Goal: Information Seeking & Learning: Learn about a topic

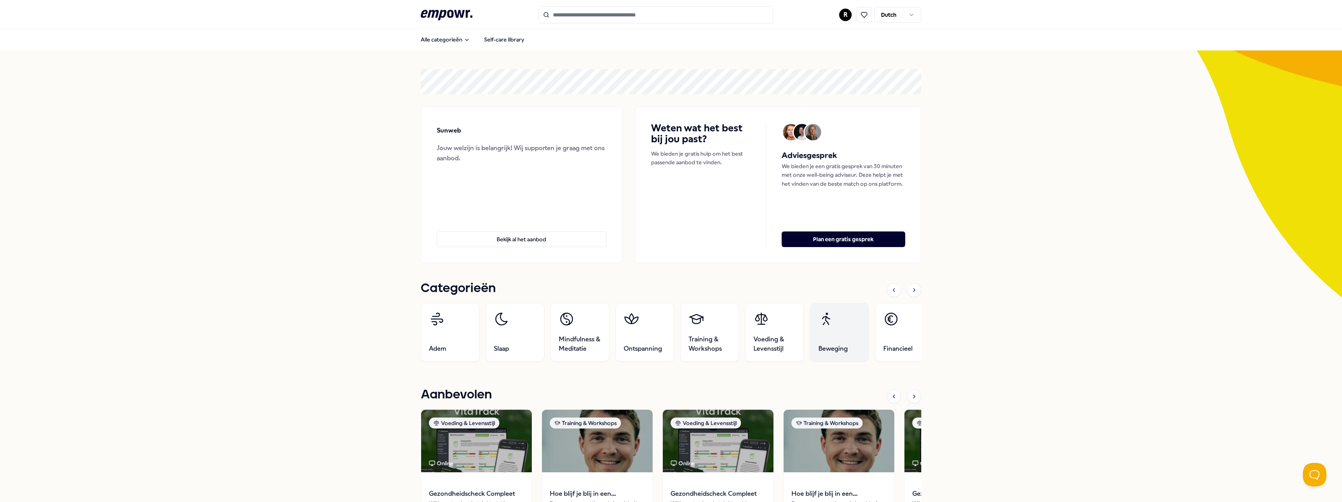
click at [828, 341] on link "Beweging" at bounding box center [839, 332] width 59 height 59
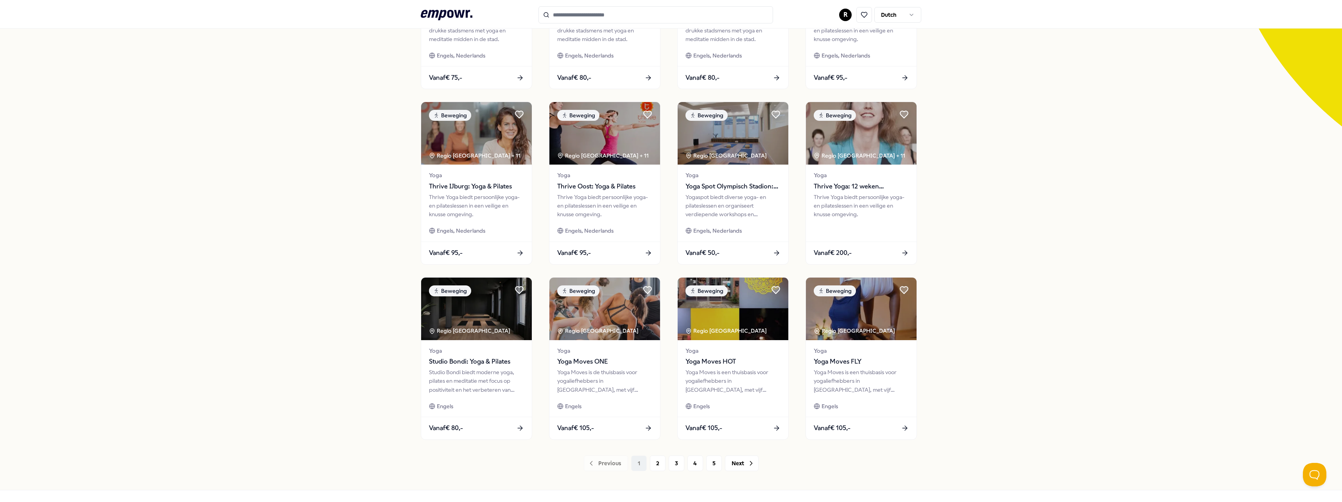
scroll to position [197, 0]
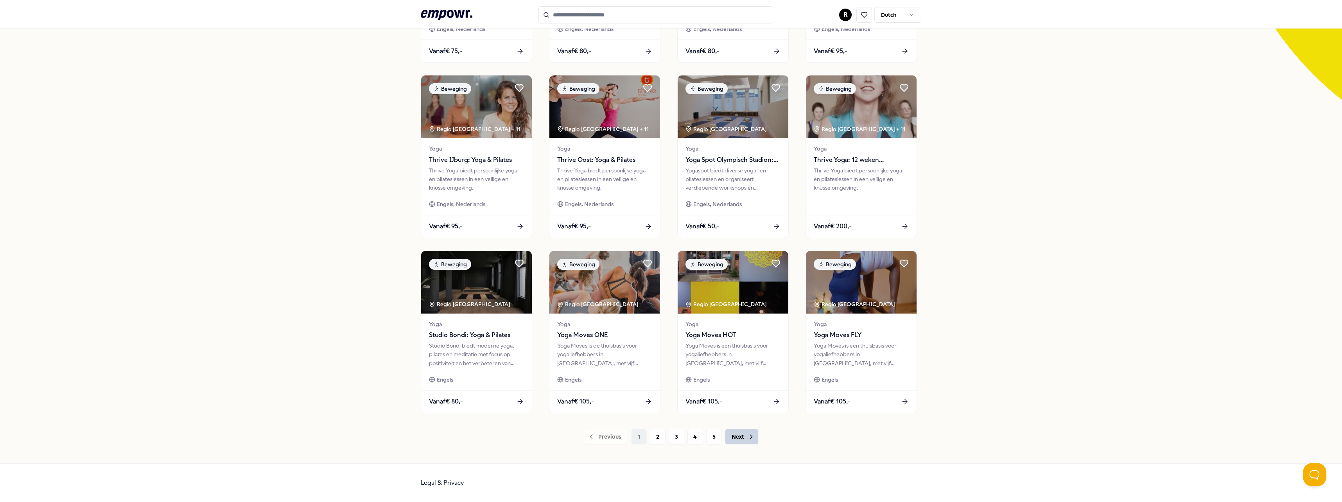
click at [742, 436] on button "Next" at bounding box center [742, 437] width 34 height 16
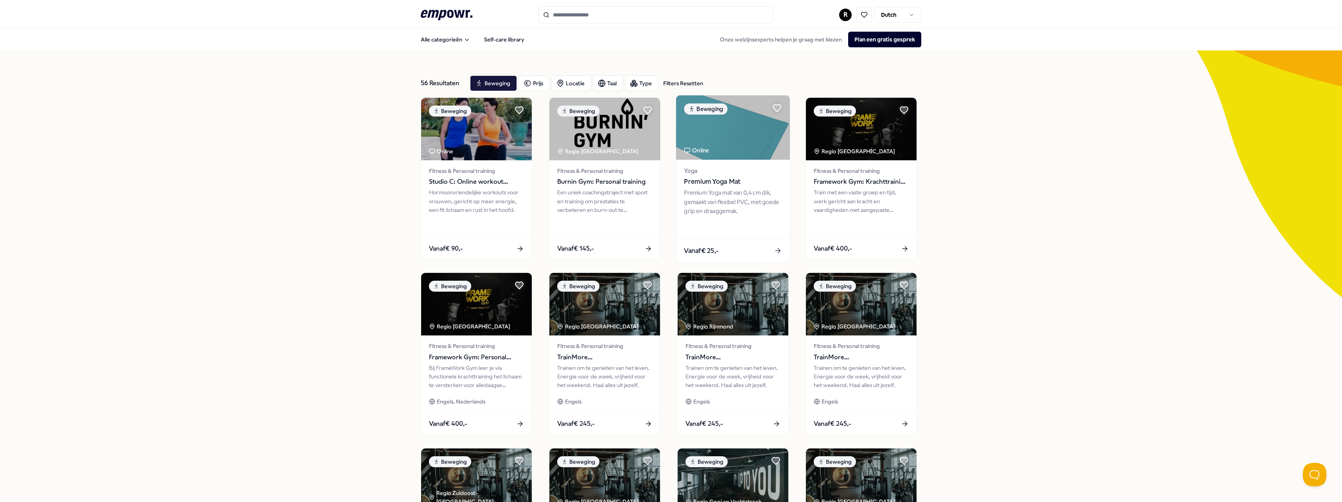
scroll to position [197, 0]
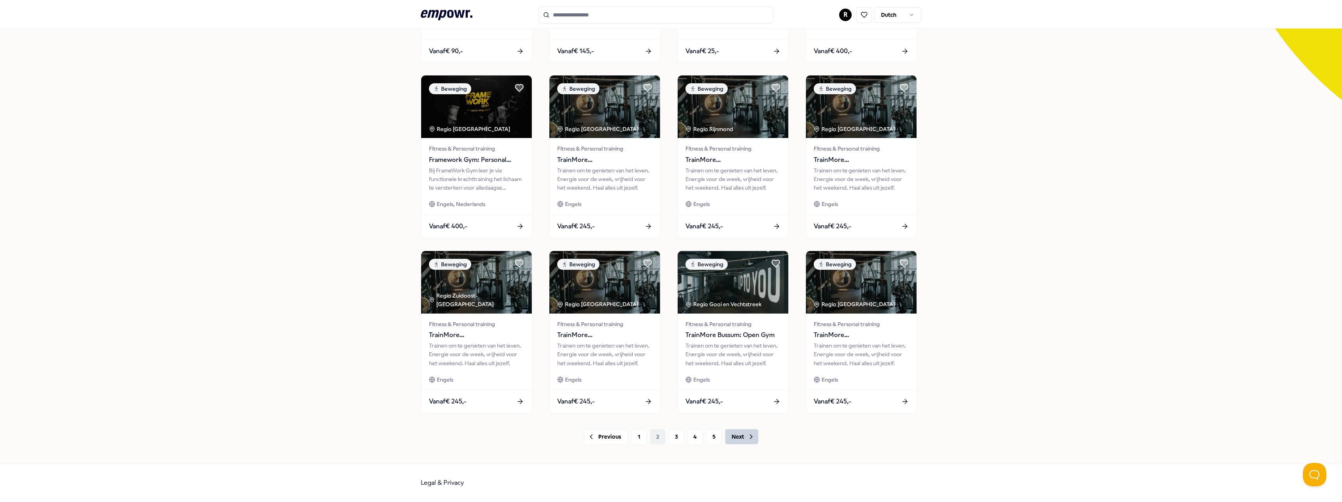
click at [738, 439] on button "Next" at bounding box center [742, 437] width 34 height 16
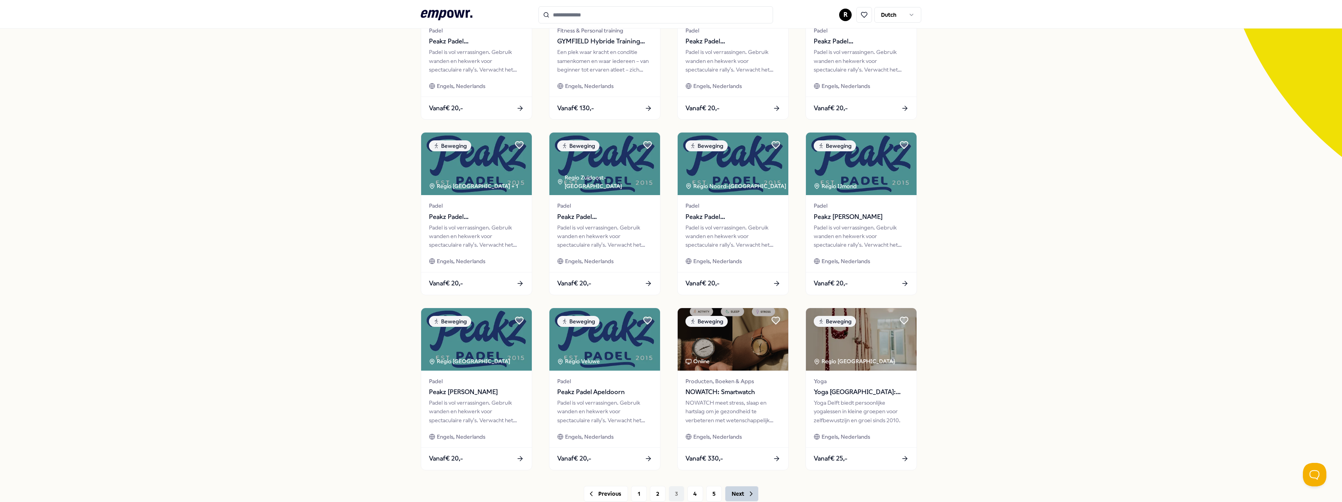
scroll to position [197, 0]
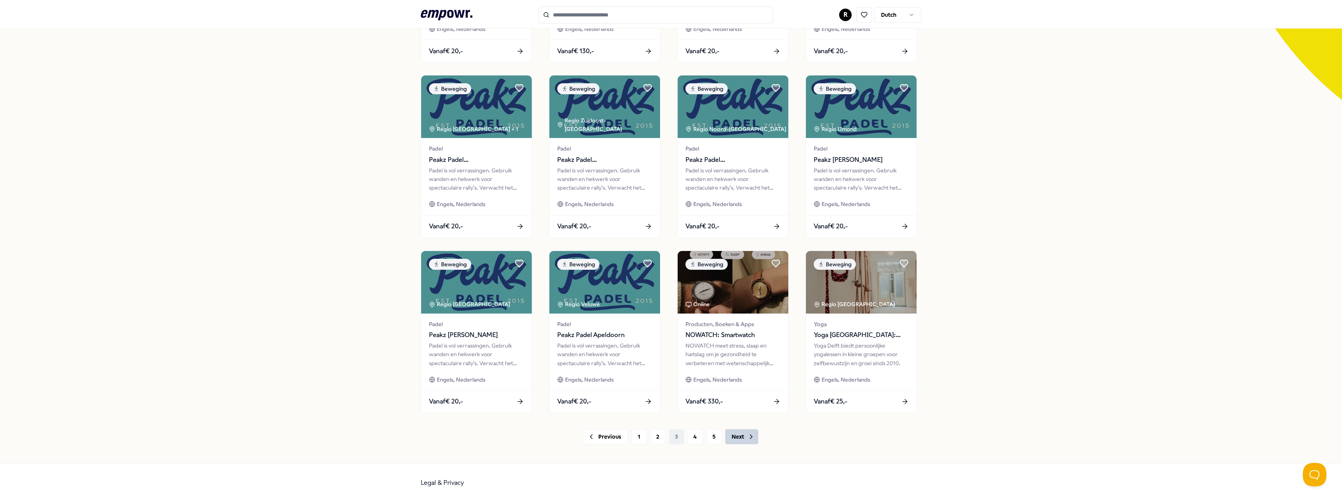
click at [747, 438] on icon at bounding box center [751, 437] width 8 height 8
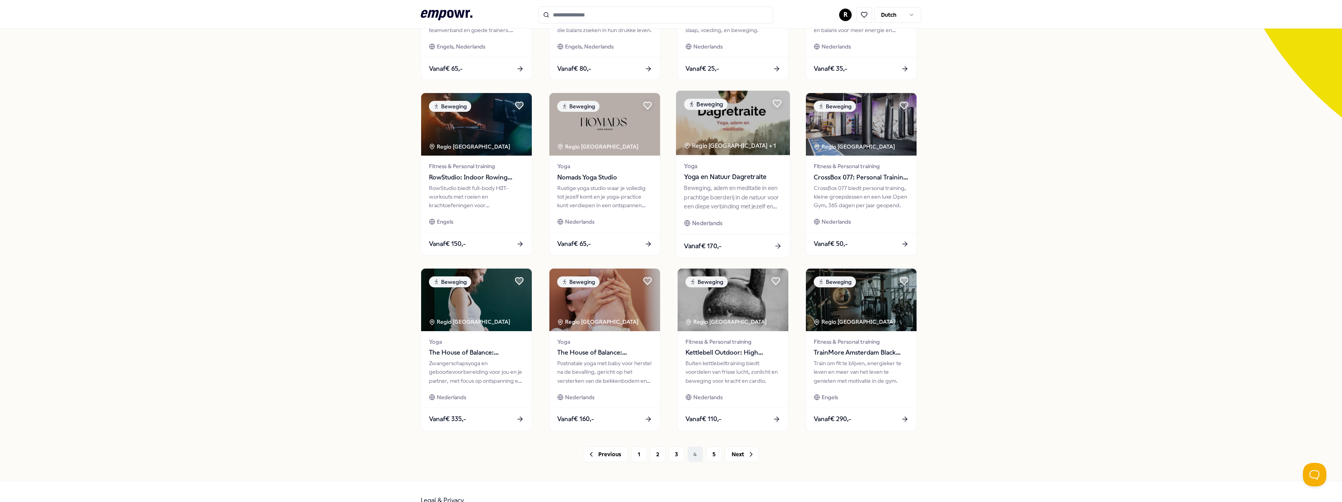
scroll to position [197, 0]
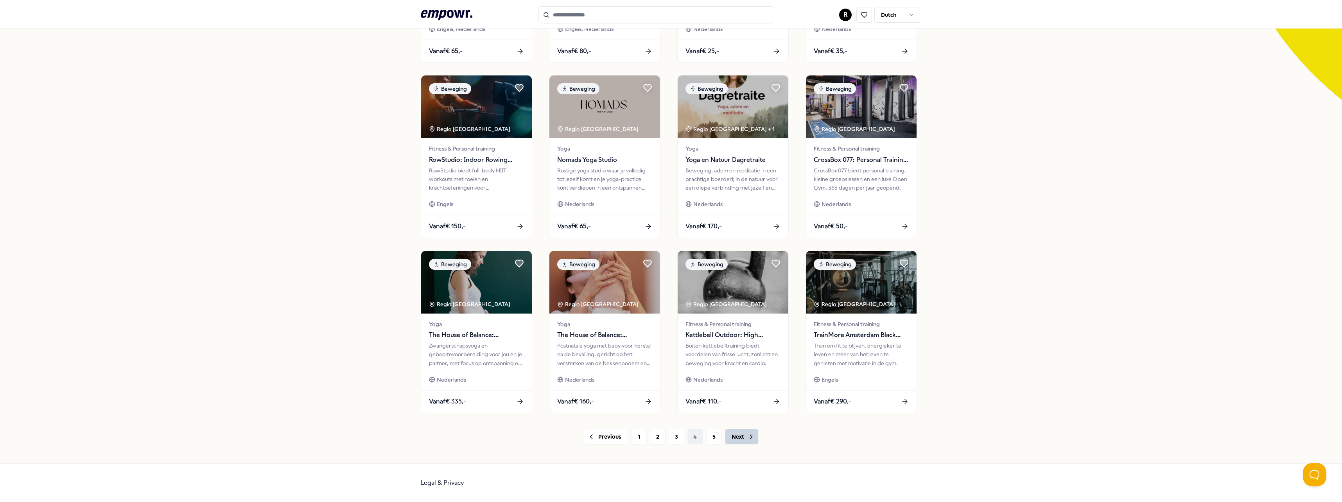
click at [739, 439] on button "Next" at bounding box center [742, 437] width 34 height 16
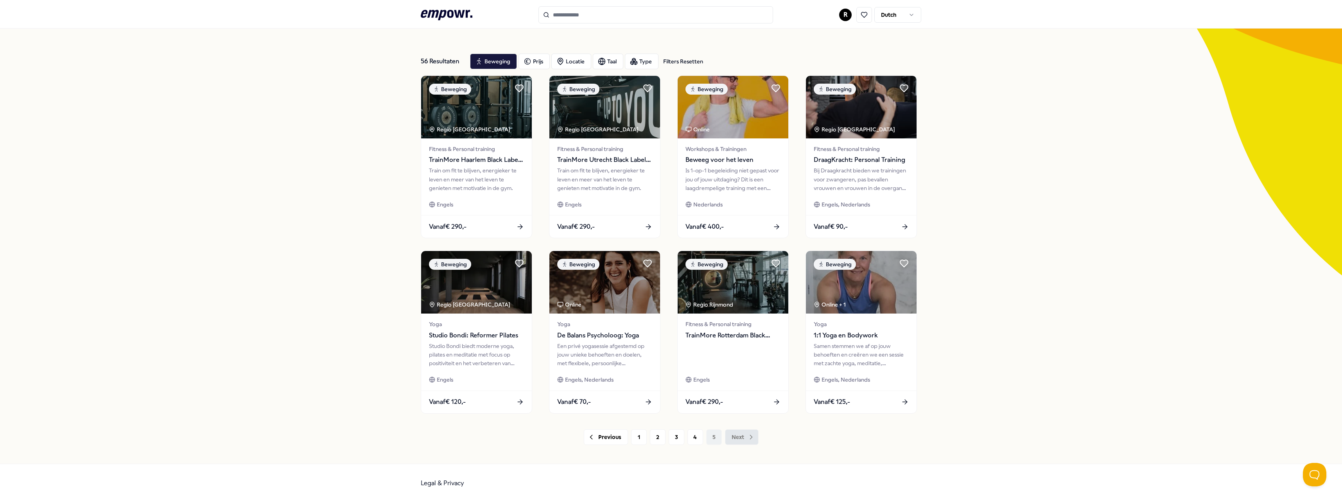
scroll to position [22, 0]
click at [570, 21] on input "Search for products, categories or subcategories" at bounding box center [656, 14] width 235 height 17
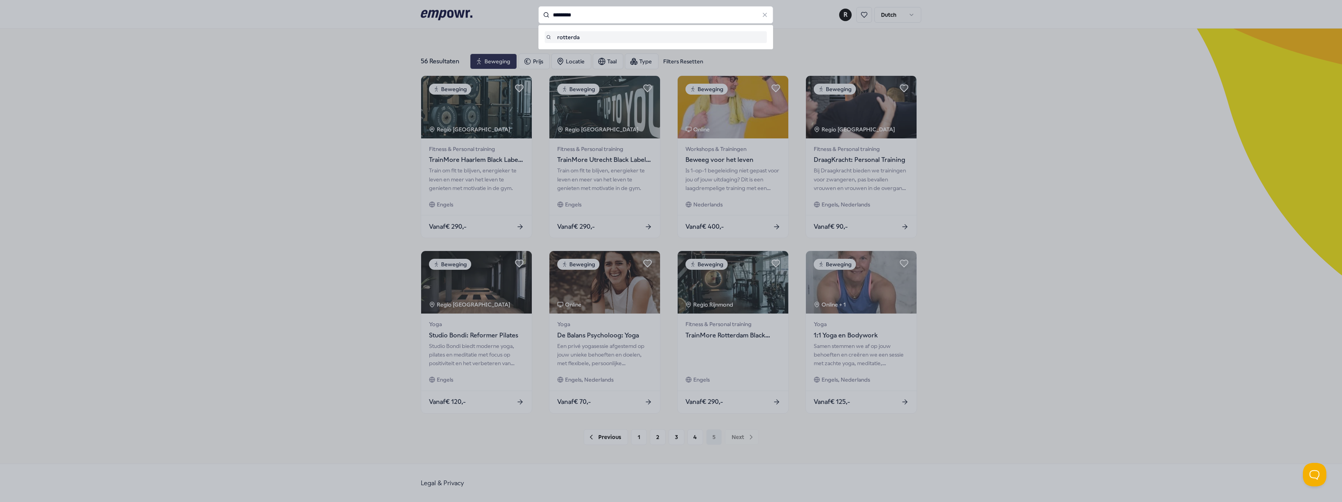
type input "*********"
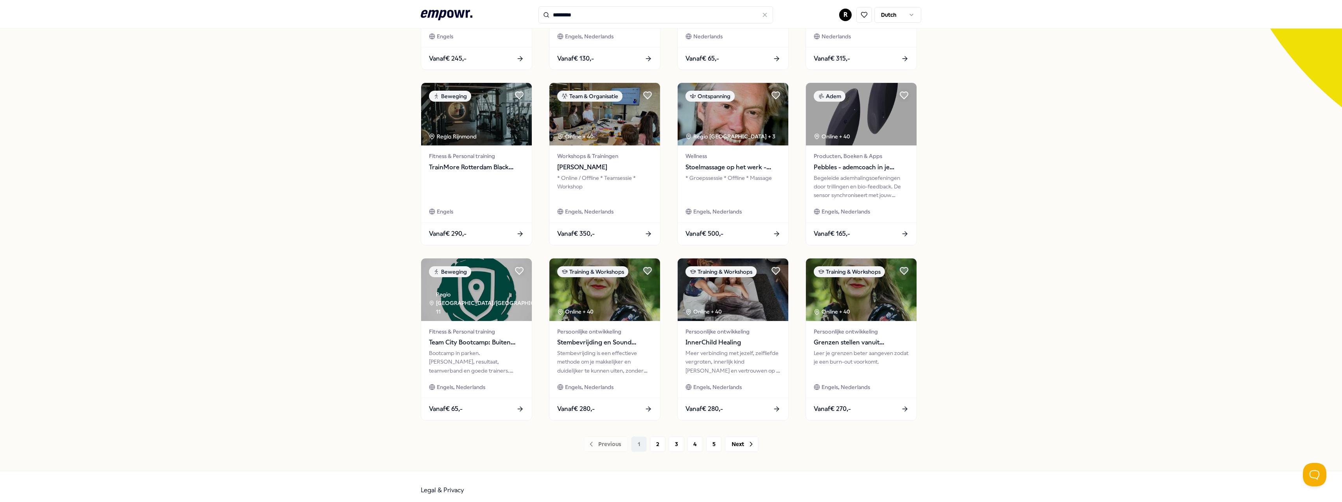
scroll to position [197, 0]
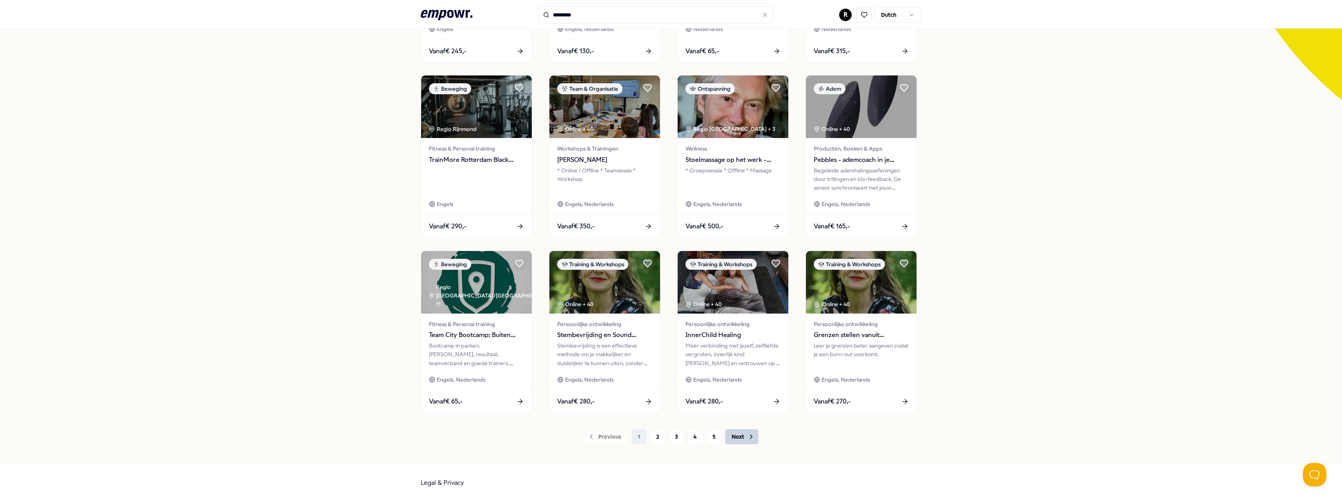
click at [738, 440] on button "Next" at bounding box center [742, 437] width 34 height 16
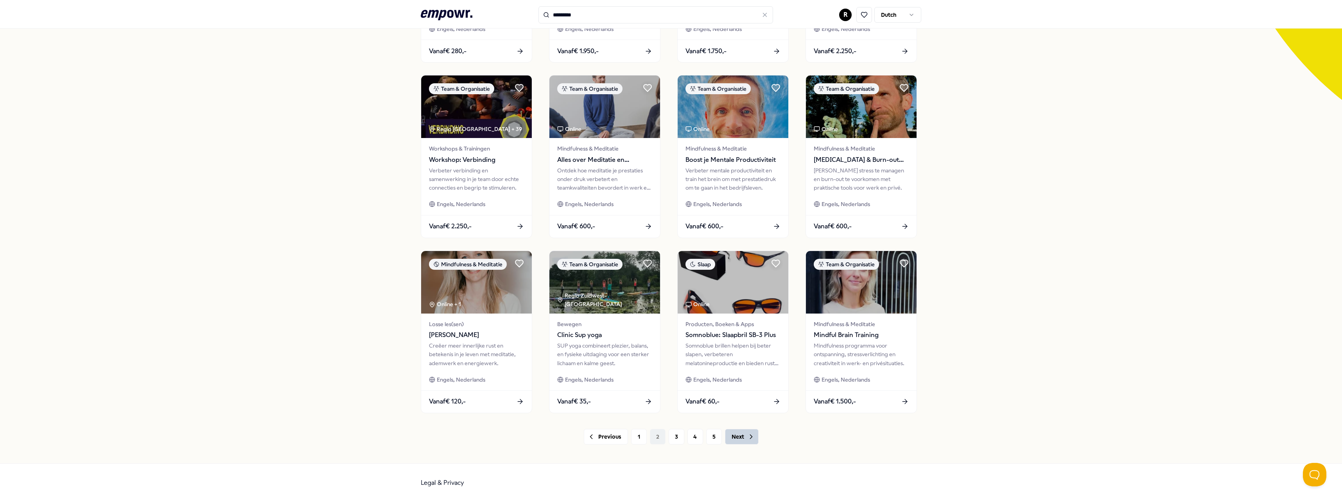
click at [739, 440] on button "Next" at bounding box center [742, 437] width 34 height 16
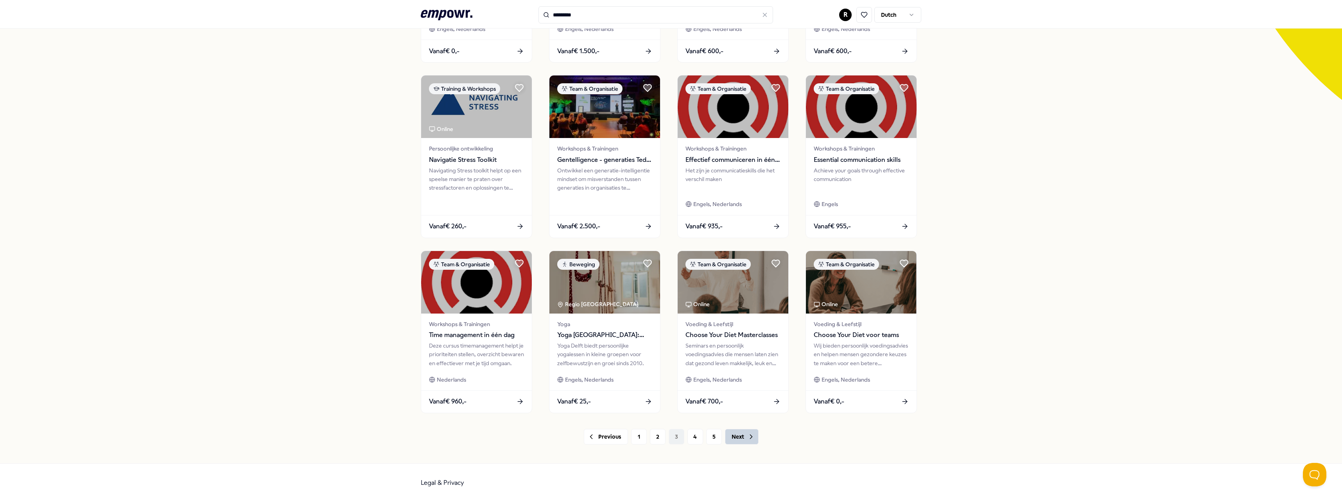
click at [739, 440] on button "Next" at bounding box center [742, 437] width 34 height 16
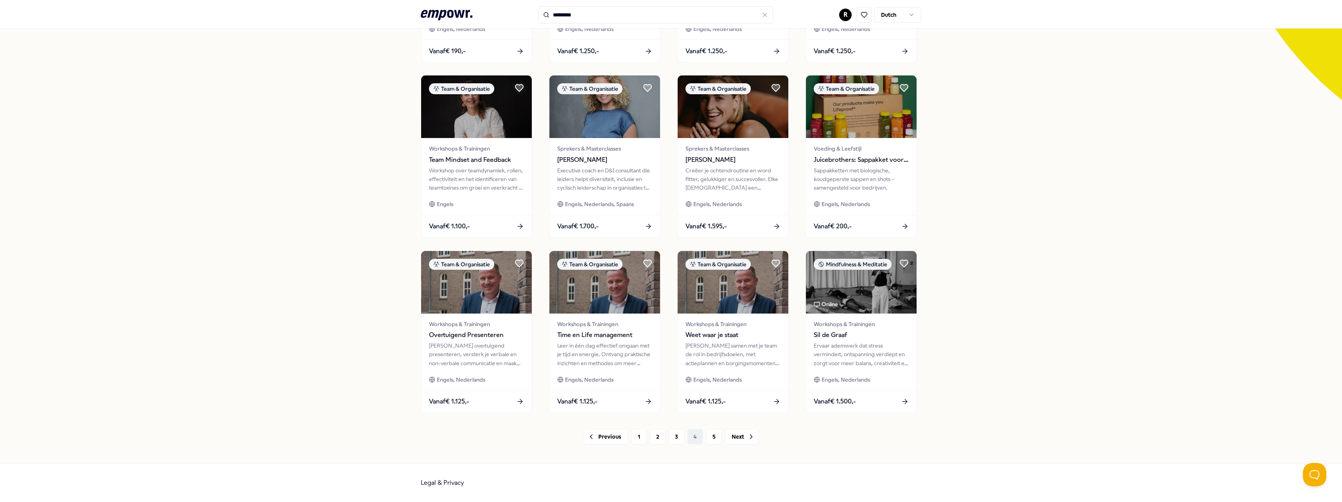
drag, startPoint x: 739, startPoint y: 440, endPoint x: 1113, endPoint y: 218, distance: 435.1
click at [1113, 218] on div "49 Resultaten Categorieën Prijs Locatie Taal Type Team & Organisatie Online Min…" at bounding box center [671, 158] width 1342 height 610
click at [737, 434] on button "Next" at bounding box center [742, 437] width 34 height 16
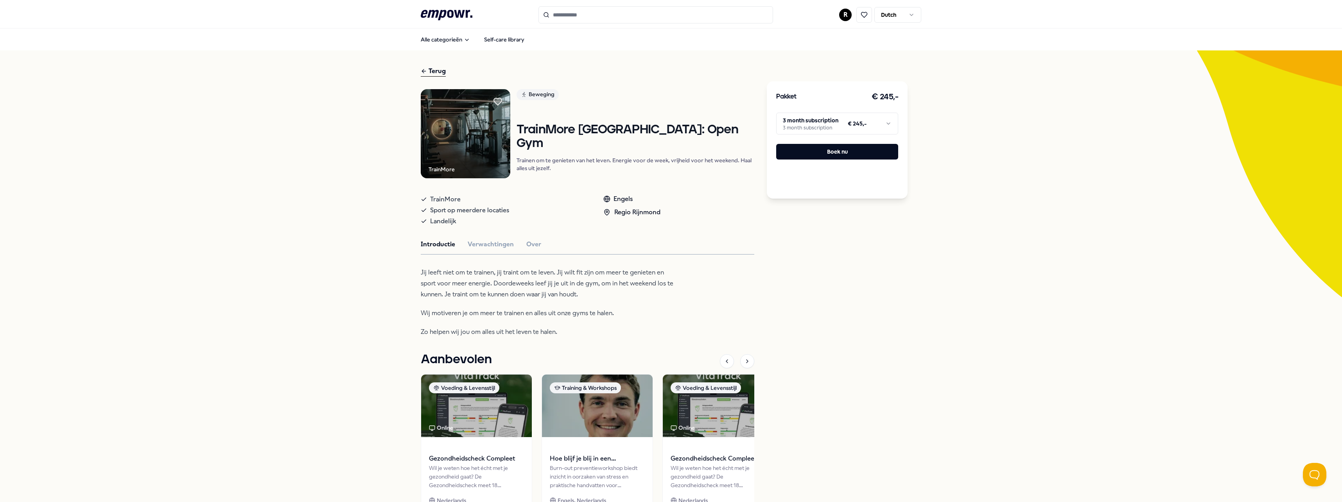
click at [891, 121] on html ".empowr-logo_svg__cls-1{fill:#03032f} R Dutch Alle categorieën Self-care librar…" at bounding box center [671, 251] width 1342 height 502
click at [669, 279] on html ".empowr-logo_svg__cls-1{fill:#03032f} R Dutch Alle categorieën Self-care librar…" at bounding box center [671, 251] width 1342 height 502
click at [488, 248] on button "Verwachtingen" at bounding box center [491, 244] width 46 height 10
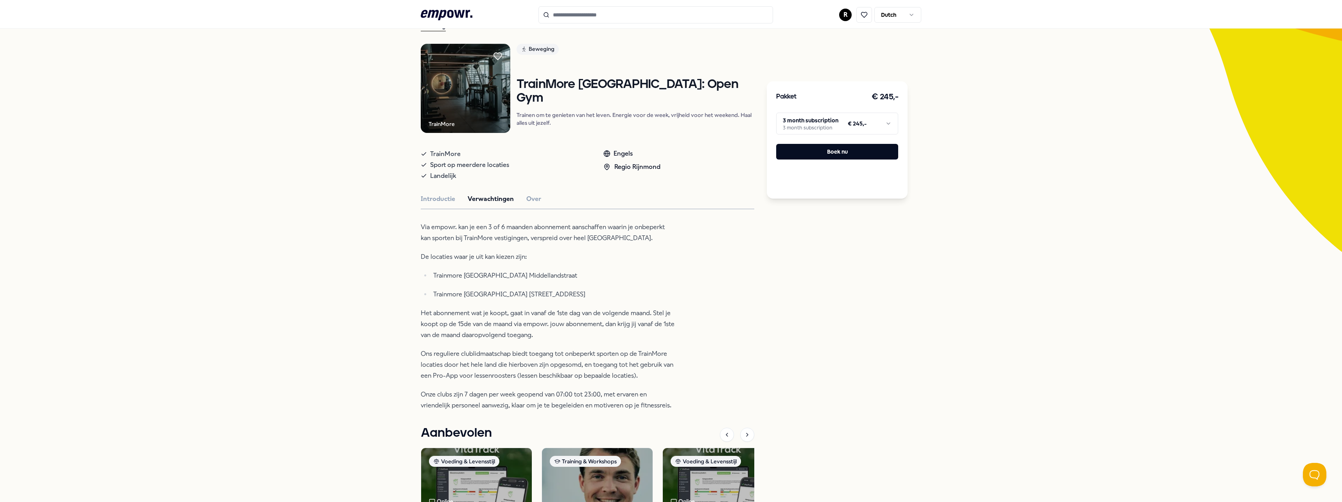
scroll to position [216, 0]
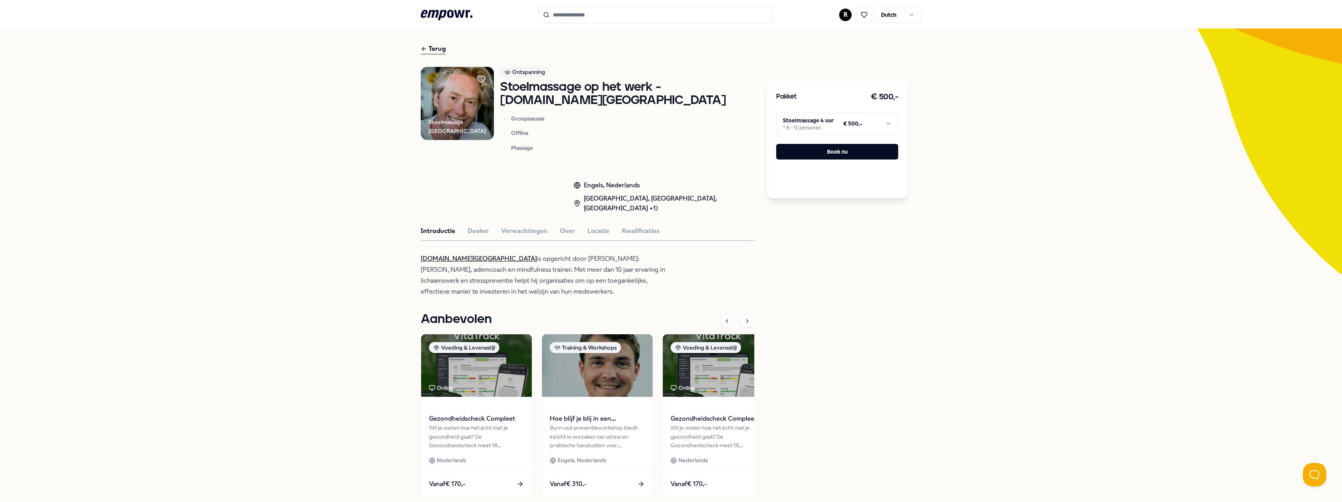
scroll to position [79, 0]
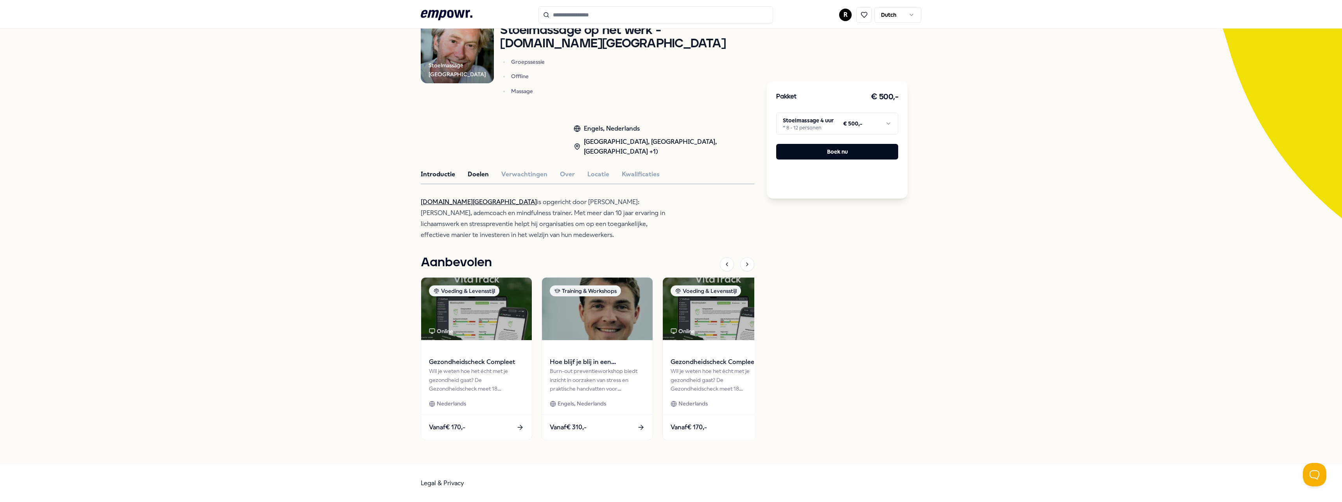
click at [475, 174] on button "Doelen" at bounding box center [478, 174] width 21 height 10
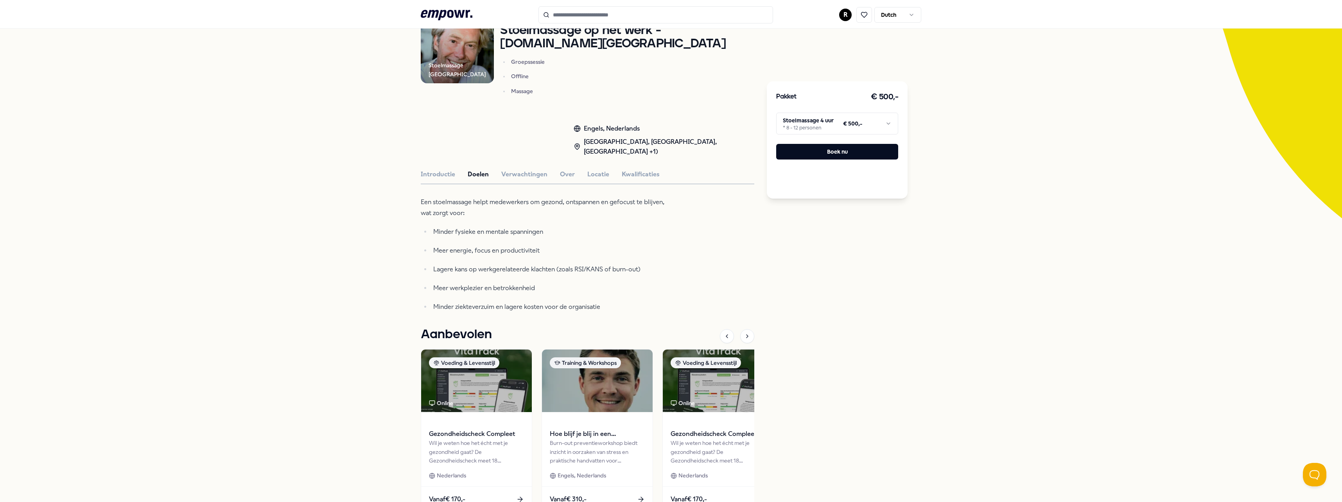
click at [338, 216] on div "Terug Stoelmassage Amsterdam Ontspanning Stoelmassage op het werk - Stoelmassag…" at bounding box center [671, 253] width 1342 height 564
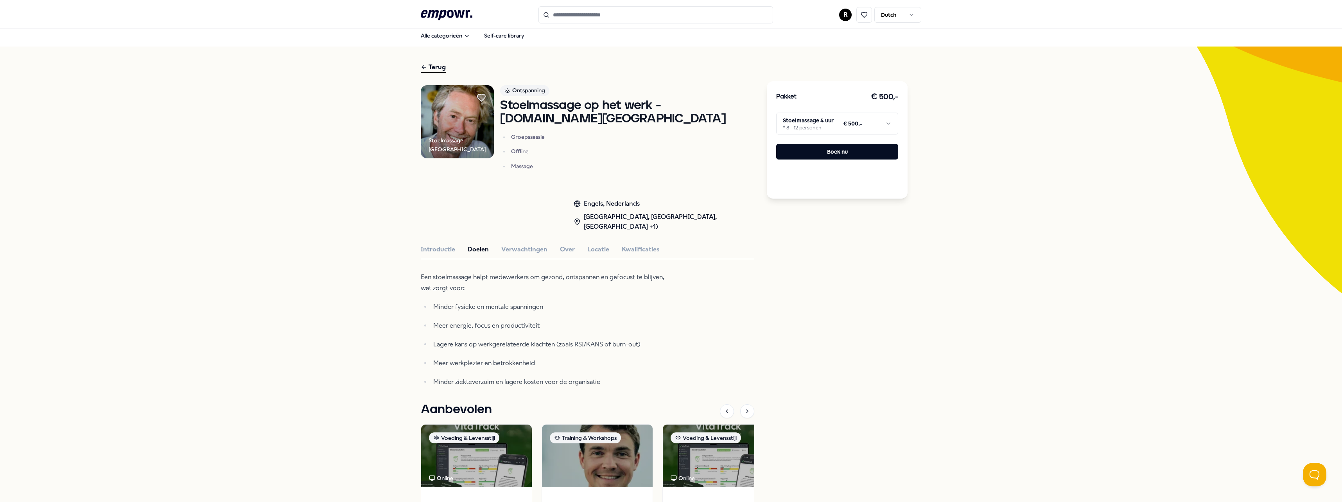
scroll to position [1, 0]
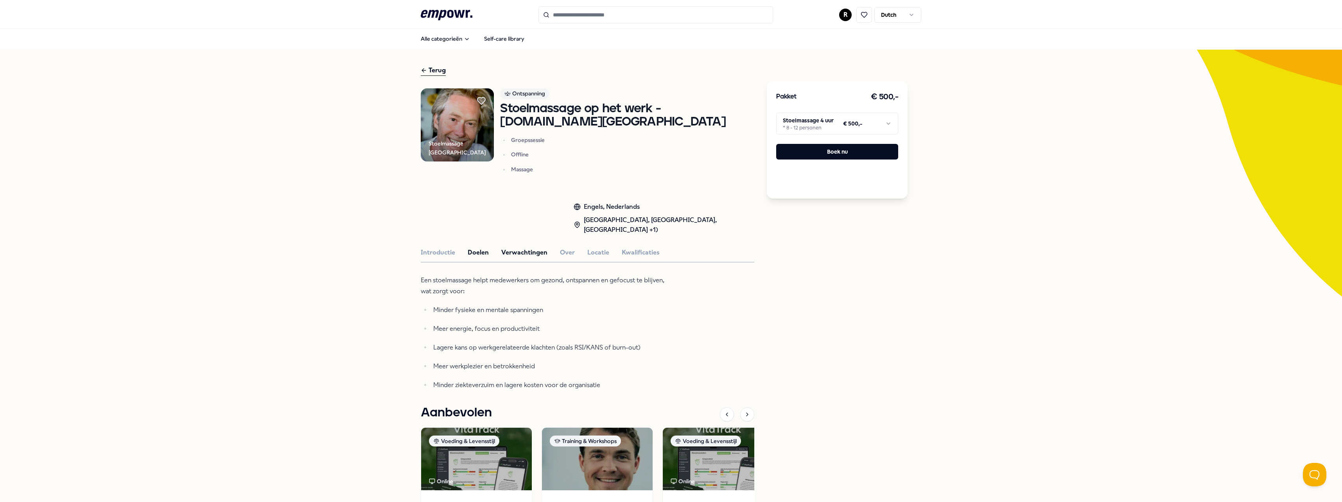
click at [523, 256] on button "Verwachtingen" at bounding box center [524, 253] width 46 height 10
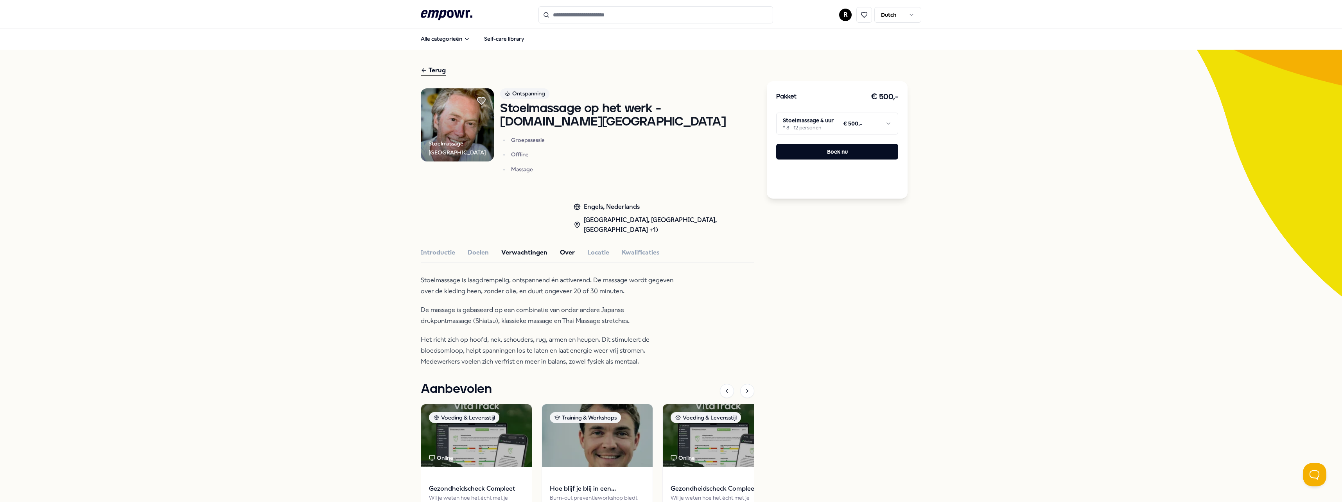
click at [562, 251] on button "Over" at bounding box center [567, 253] width 15 height 10
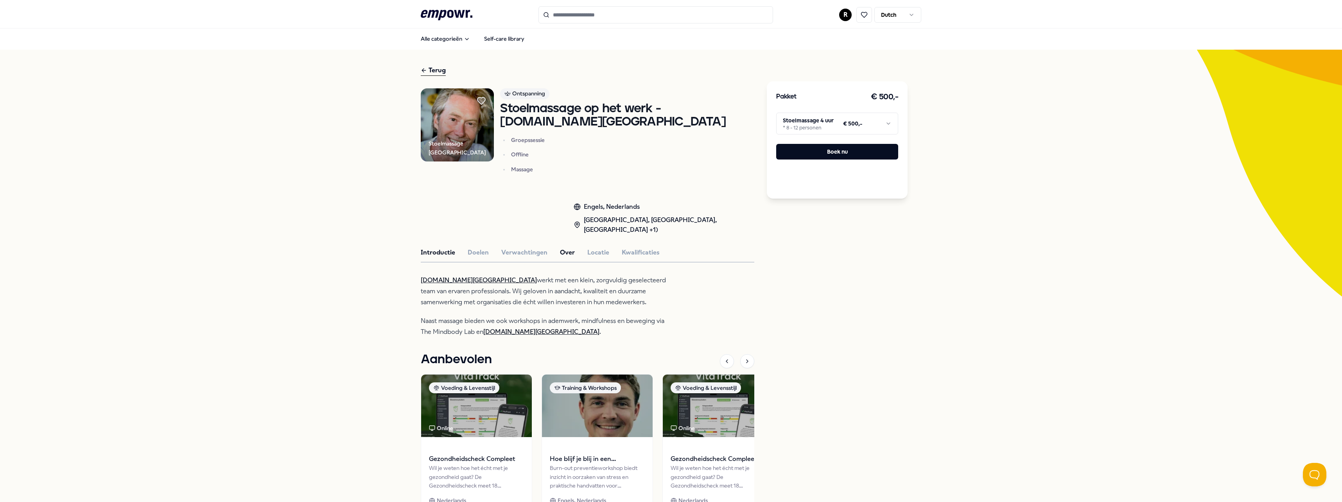
click at [429, 249] on button "Introductie" at bounding box center [438, 253] width 34 height 10
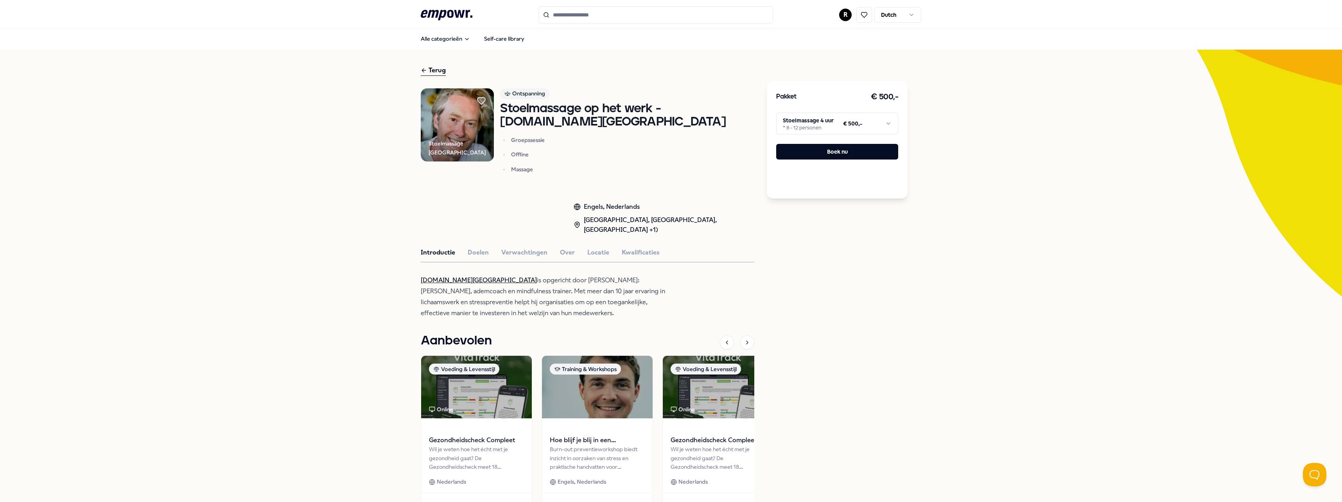
click at [631, 13] on input "Search for products, categories or subcategories" at bounding box center [656, 14] width 235 height 17
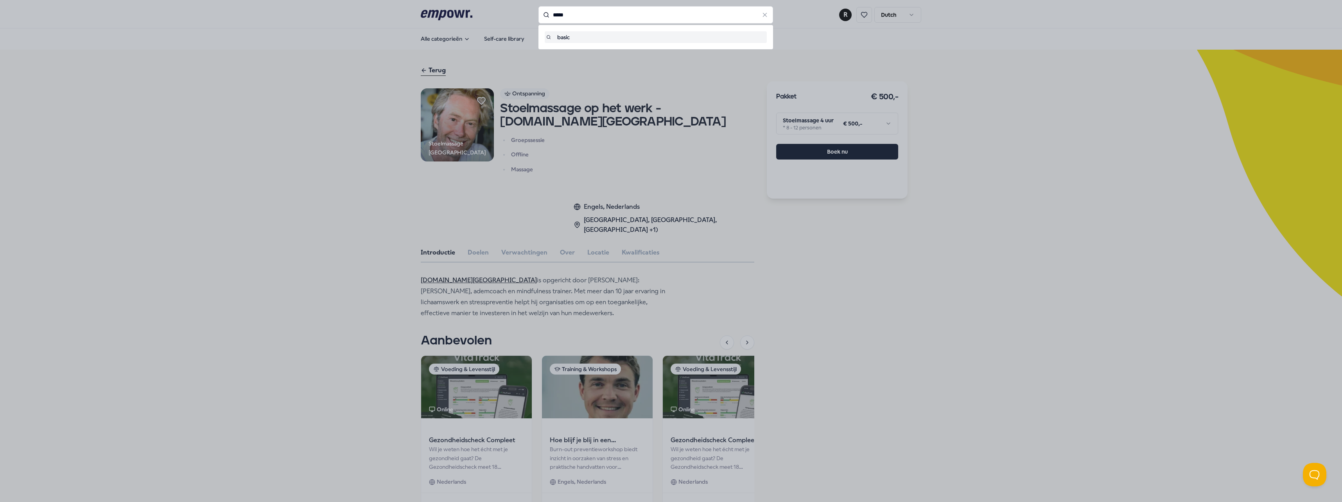
type input "*****"
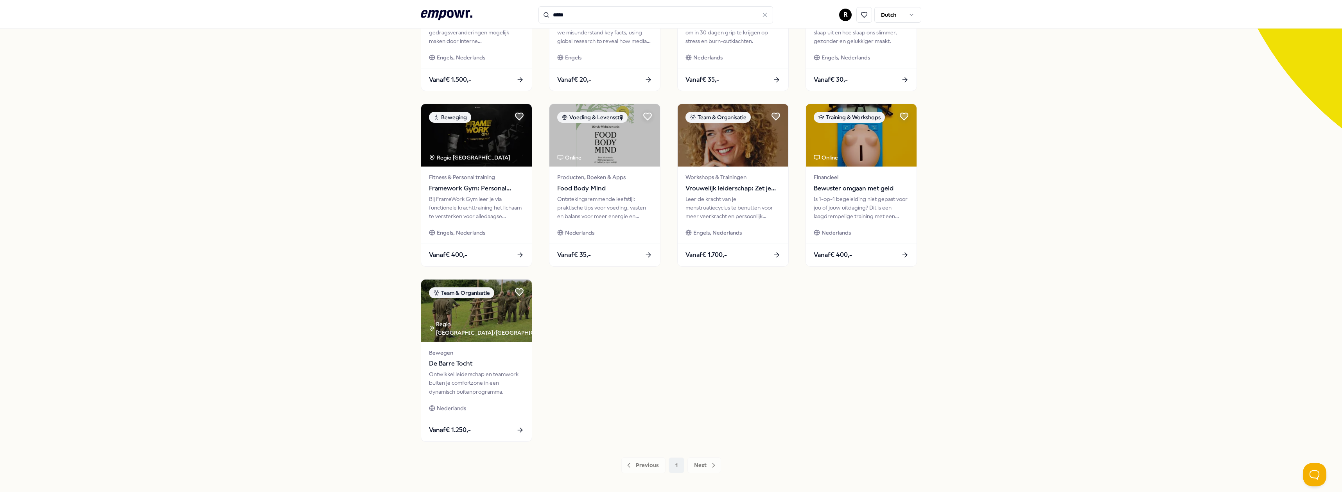
scroll to position [197, 0]
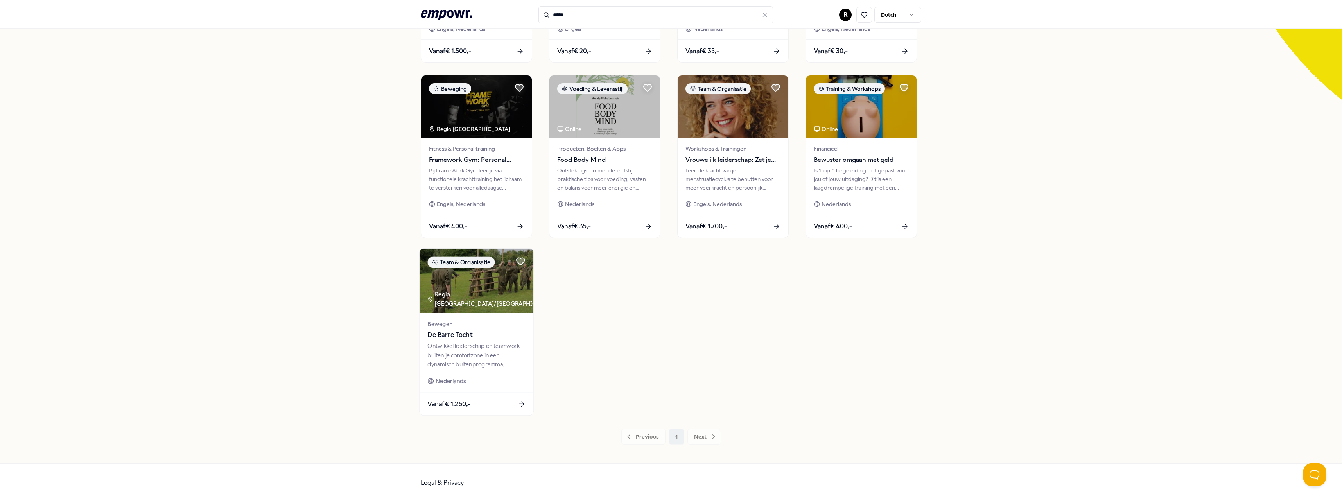
click at [454, 342] on div "Ontwikkel leiderschap en teamwork buiten je comfortzone in een dynamisch buiten…" at bounding box center [476, 355] width 98 height 27
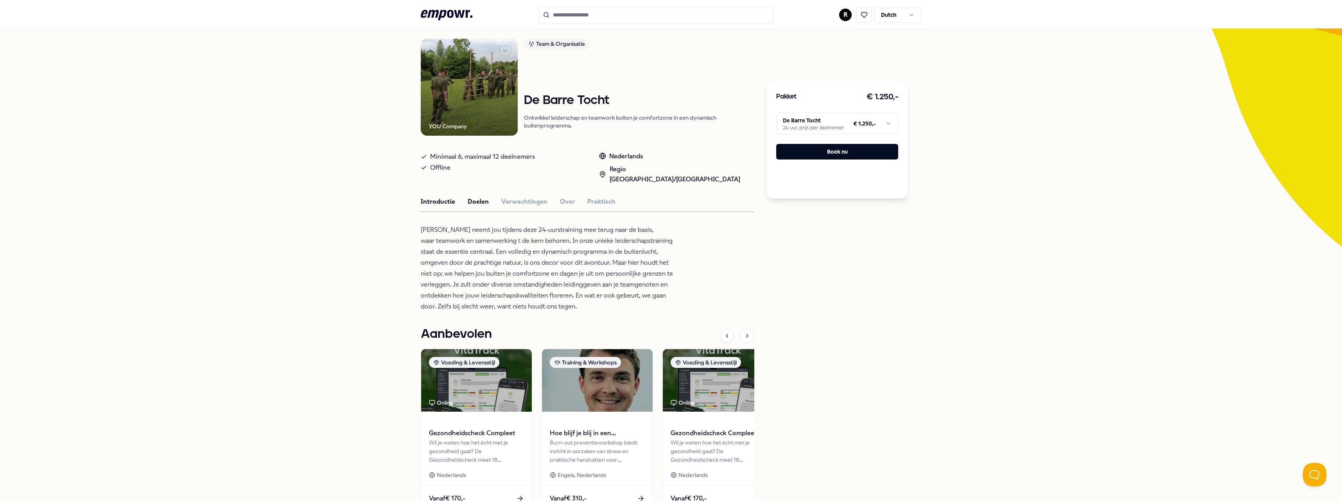
click at [476, 197] on button "Doelen" at bounding box center [478, 202] width 21 height 10
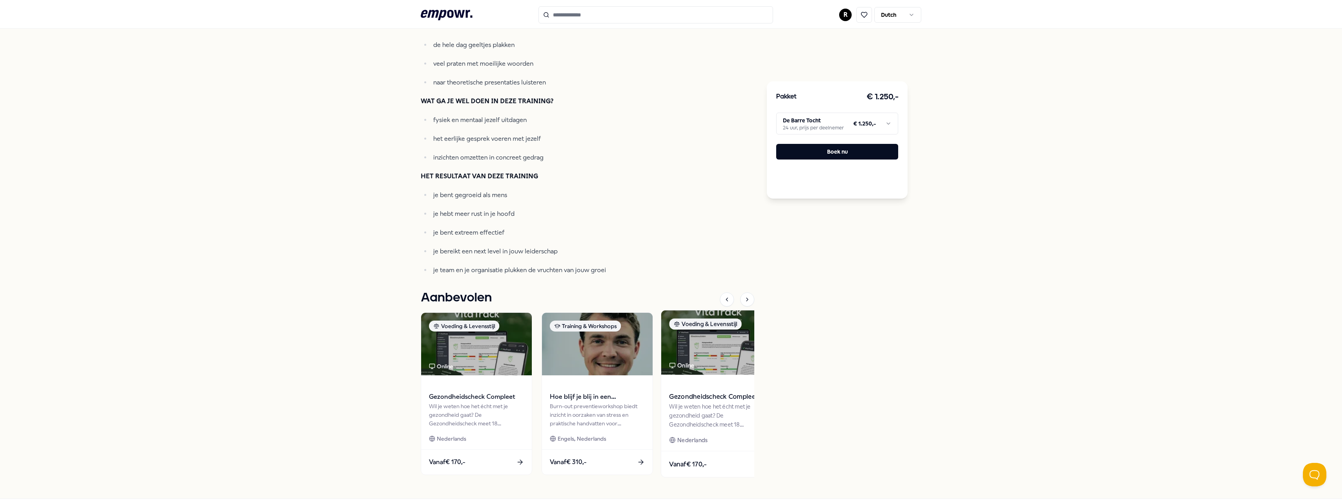
scroll to position [354, 0]
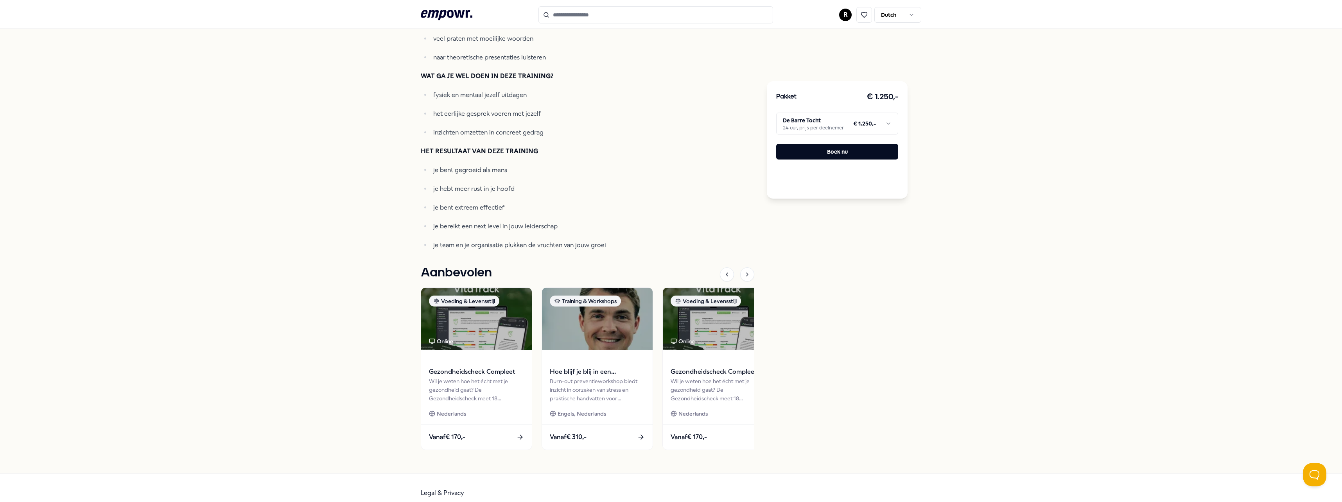
click at [323, 179] on div "Terug YOU Company Team & Organisatie De Barre Tocht Ontwikkel leiderschap en te…" at bounding box center [671, 84] width 1342 height 777
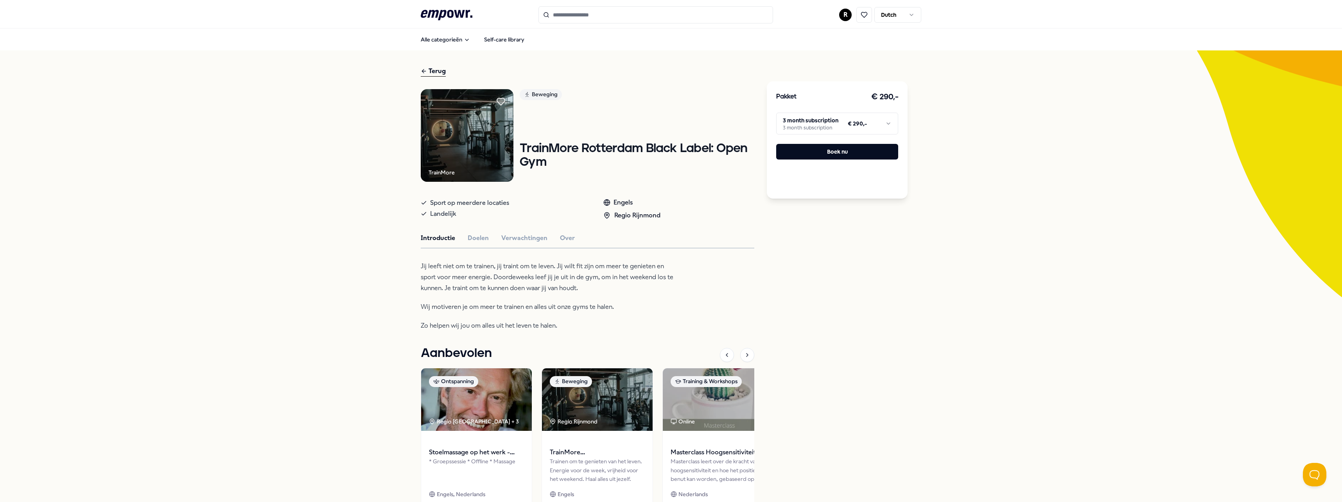
drag, startPoint x: 237, startPoint y: 187, endPoint x: 241, endPoint y: 190, distance: 5.0
click at [241, 190] on div "Terug TrainMore Beweging TrainMore [GEOGRAPHIC_DATA] Black Label: Open Gym Spor…" at bounding box center [671, 302] width 1342 height 504
click at [480, 241] on button "Doelen" at bounding box center [478, 238] width 21 height 10
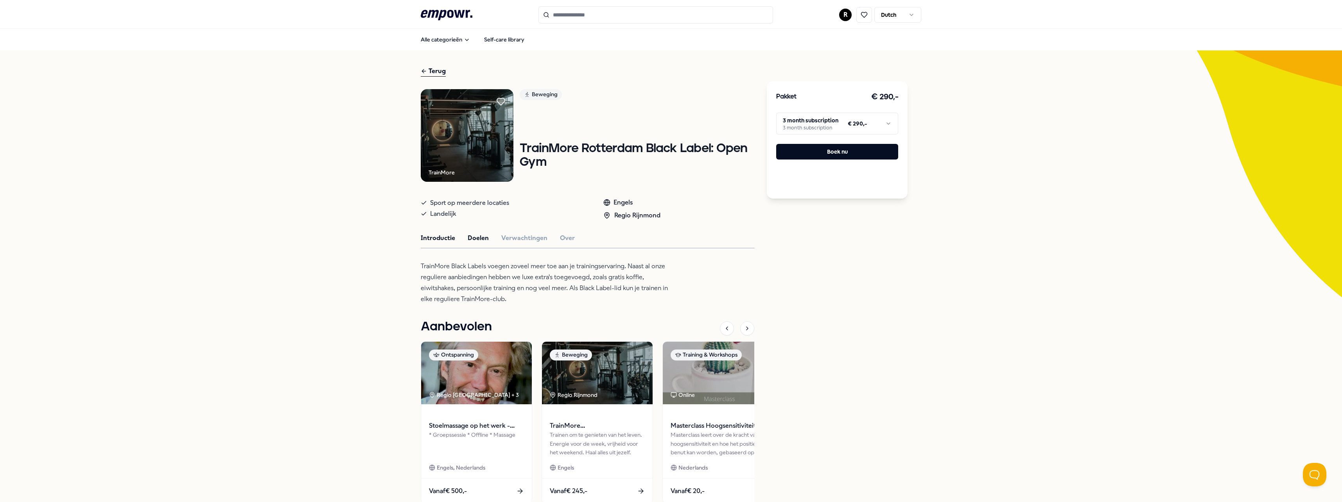
click at [422, 243] on button "Introductie" at bounding box center [438, 238] width 34 height 10
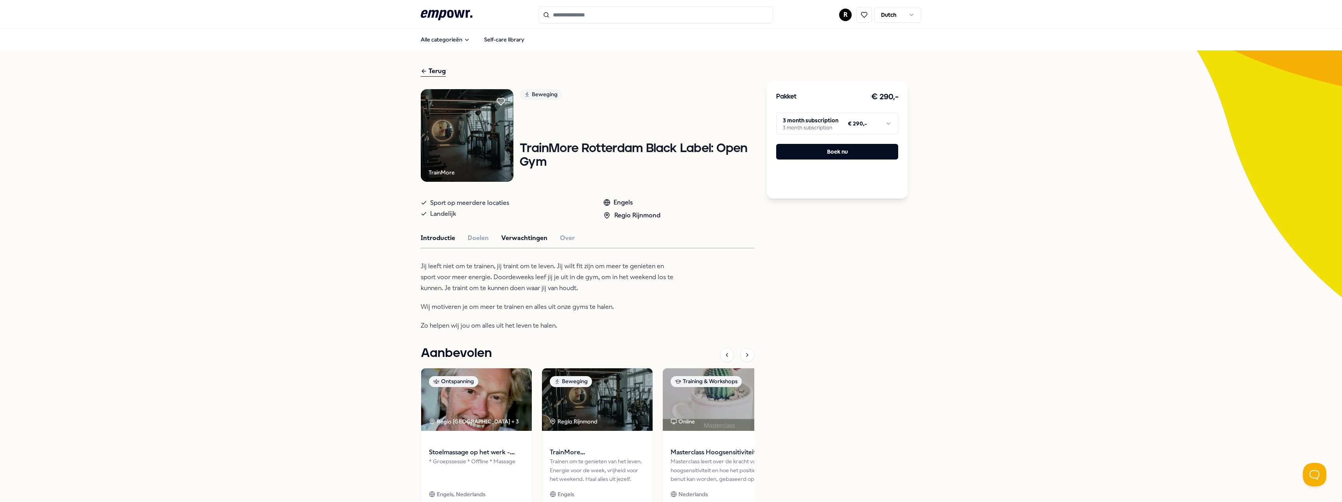
click at [518, 237] on button "Verwachtingen" at bounding box center [524, 238] width 46 height 10
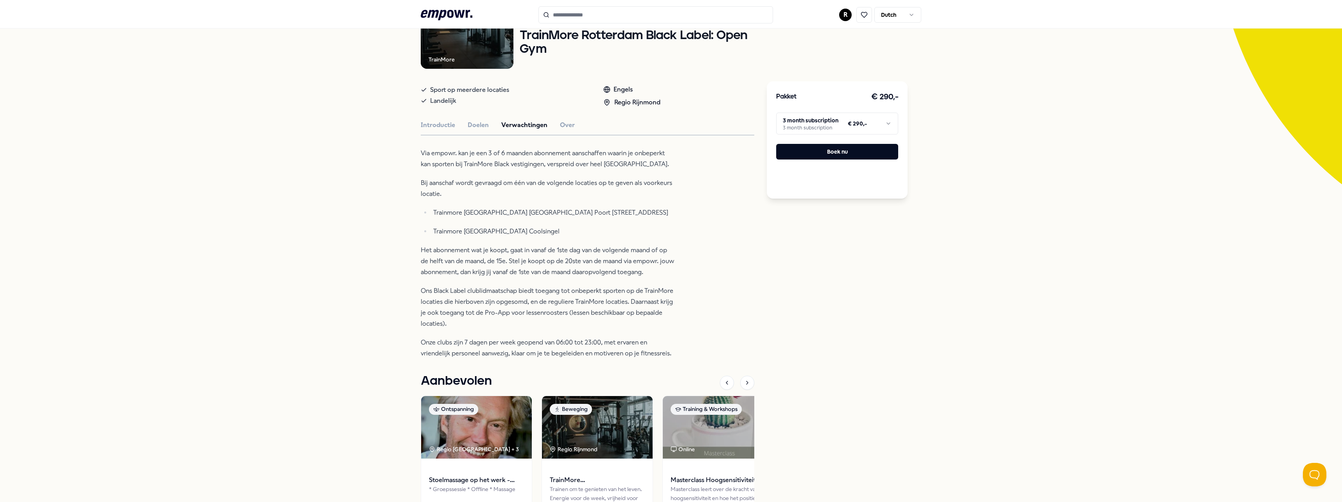
scroll to position [117, 0]
